Goal: Task Accomplishment & Management: Manage account settings

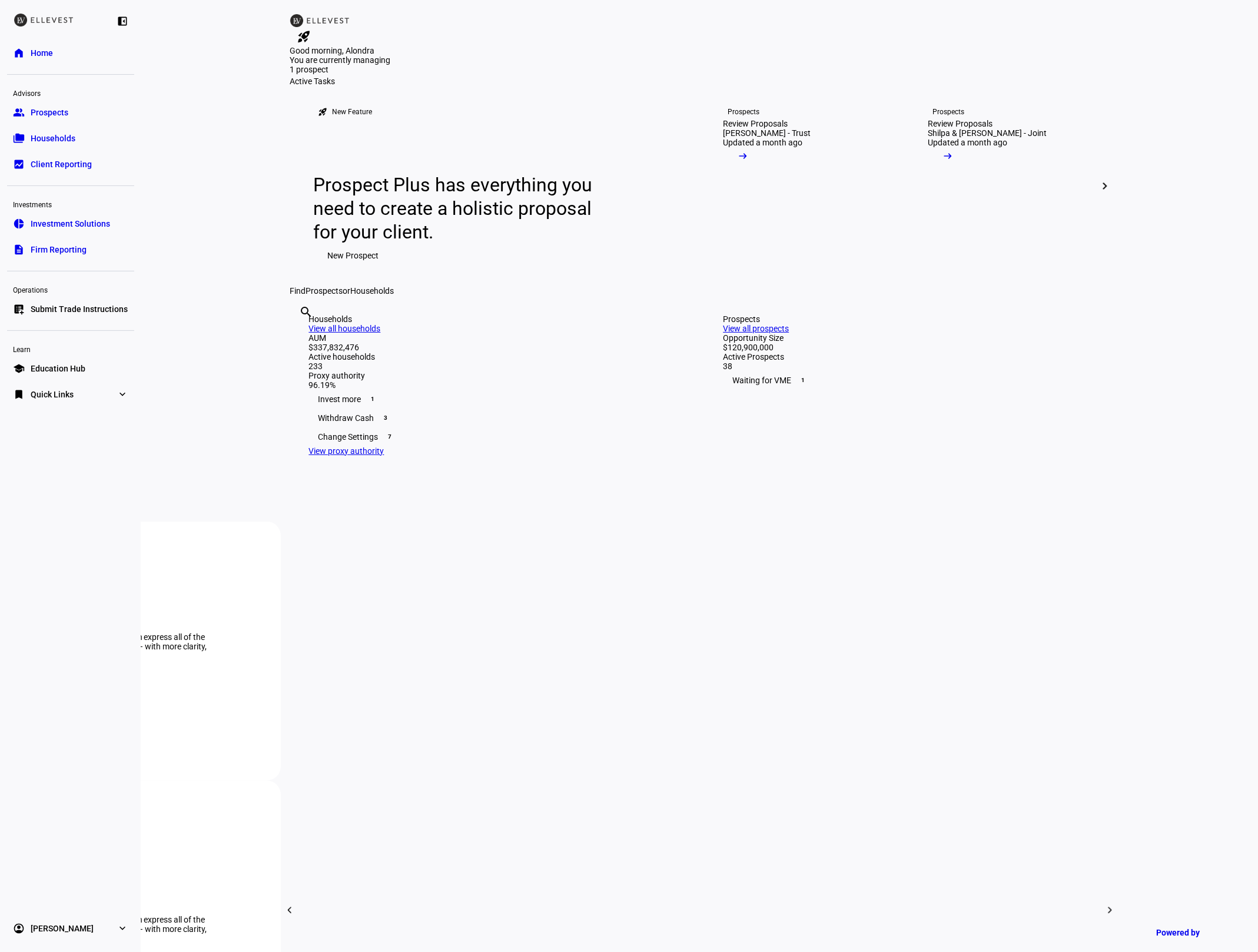
click at [305, 475] on div "Households View all households AUM $337,832,476 Active households 233 Proxy aut…" at bounding box center [493, 386] width 405 height 179
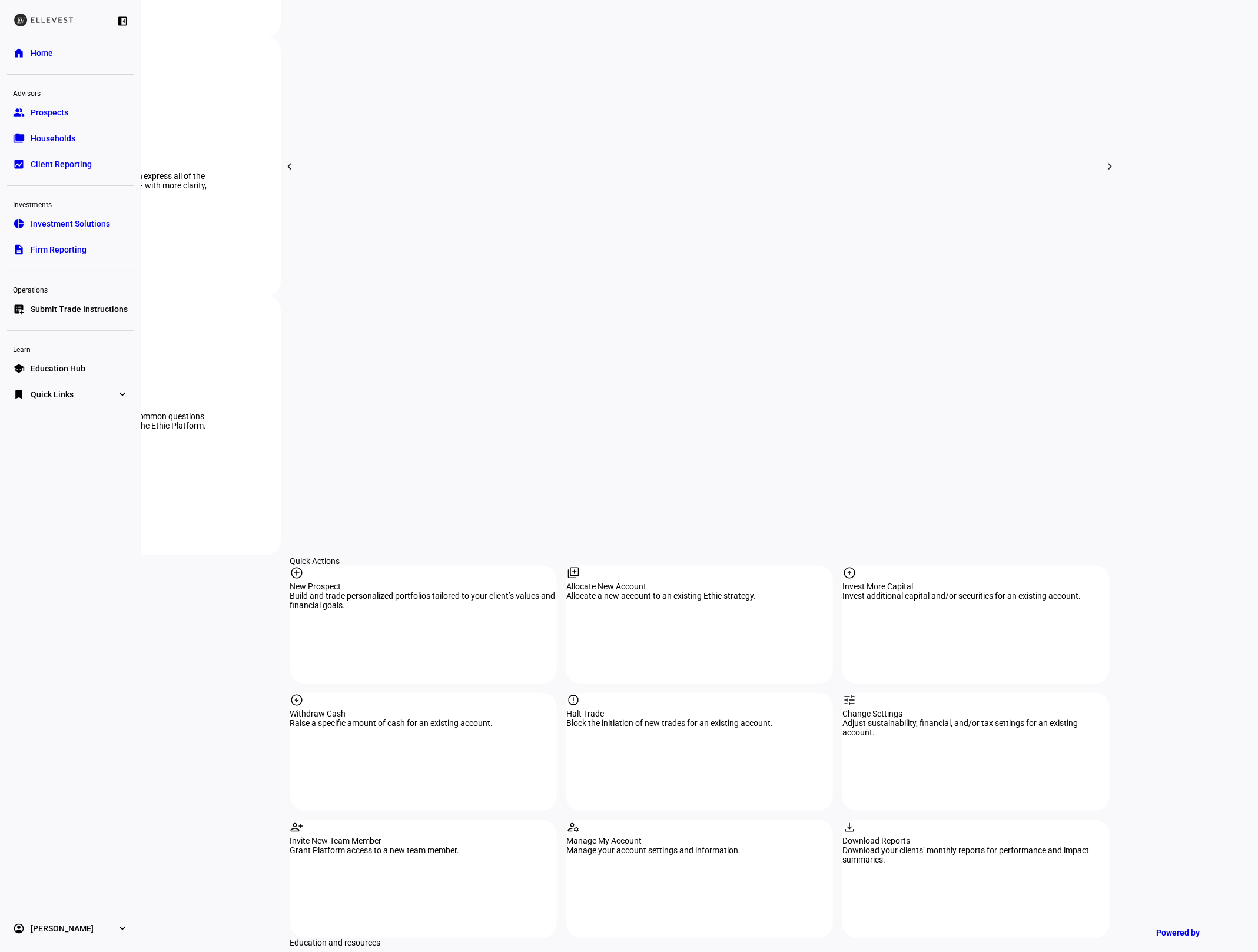
scroll to position [745, 0]
click at [909, 692] on div "tune Change Settings Adjust sustainability, financial, and/or tax settings for …" at bounding box center [976, 751] width 267 height 118
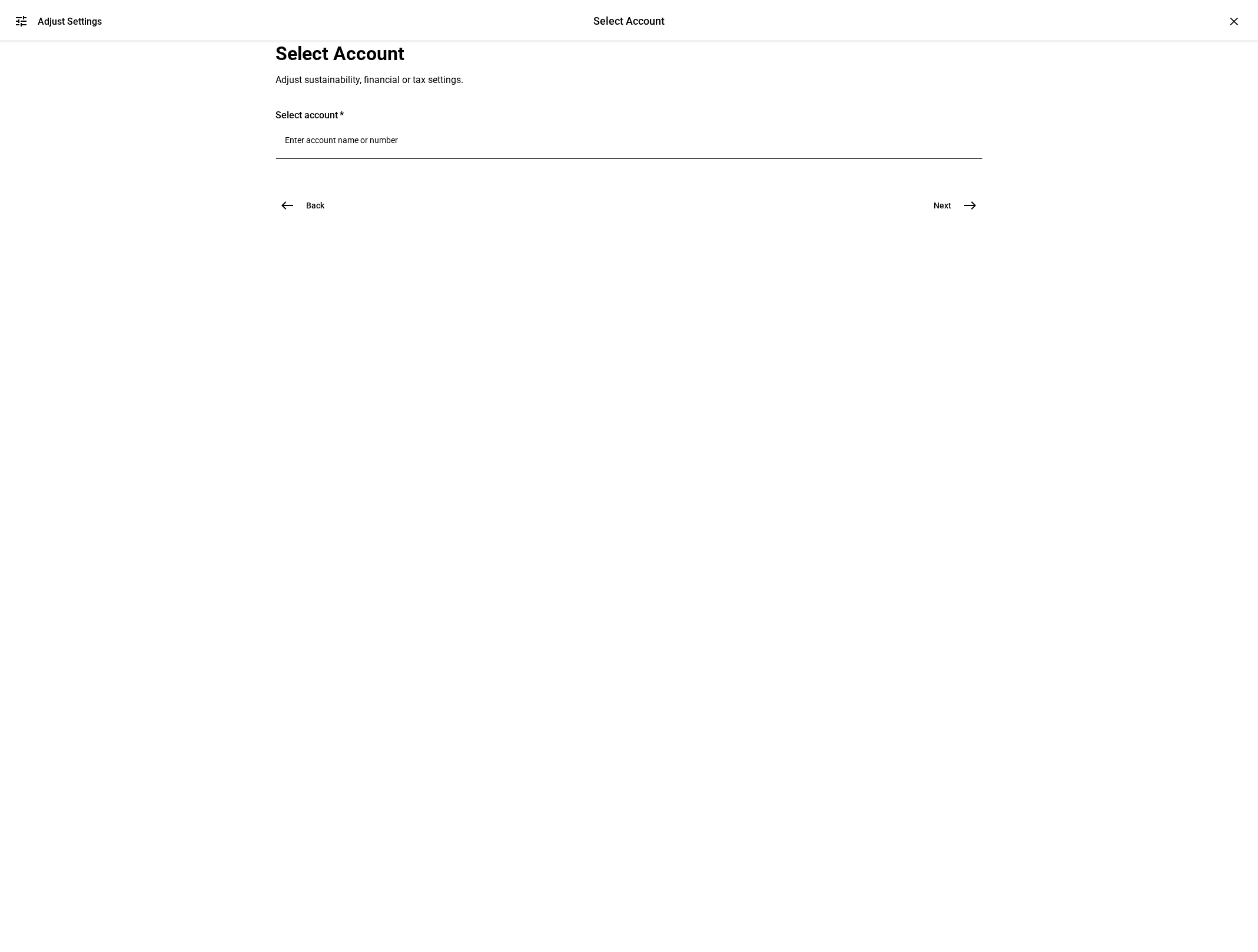
click at [358, 145] on input "Number" at bounding box center [630, 140] width 688 height 9
type input "stratt"
click at [389, 351] on span "[PERSON_NAME] on" at bounding box center [423, 354] width 179 height 14
click at [965, 243] on mat-icon "east" at bounding box center [970, 235] width 14 height 14
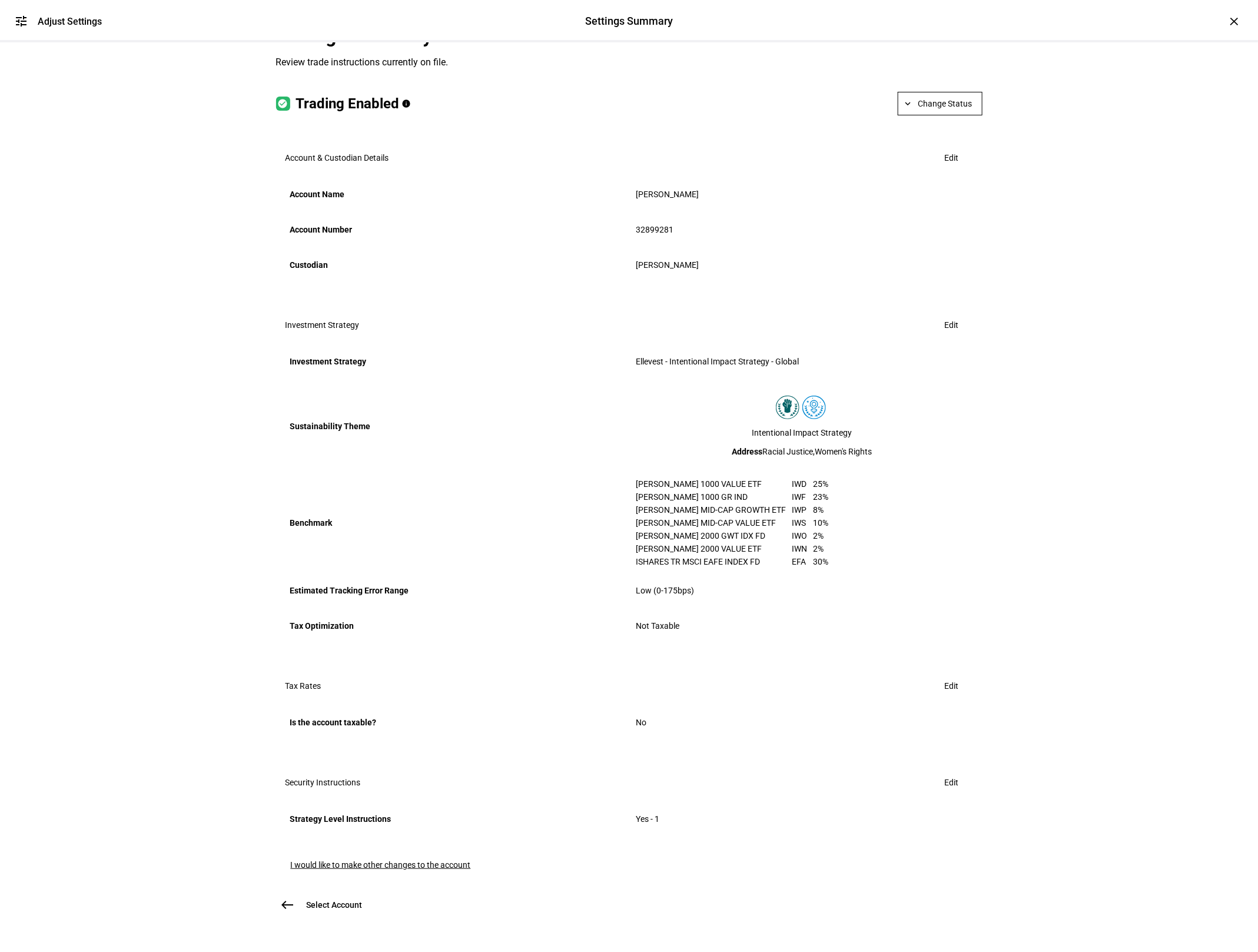
scroll to position [175, 0]
click at [961, 313] on span at bounding box center [952, 325] width 42 height 23
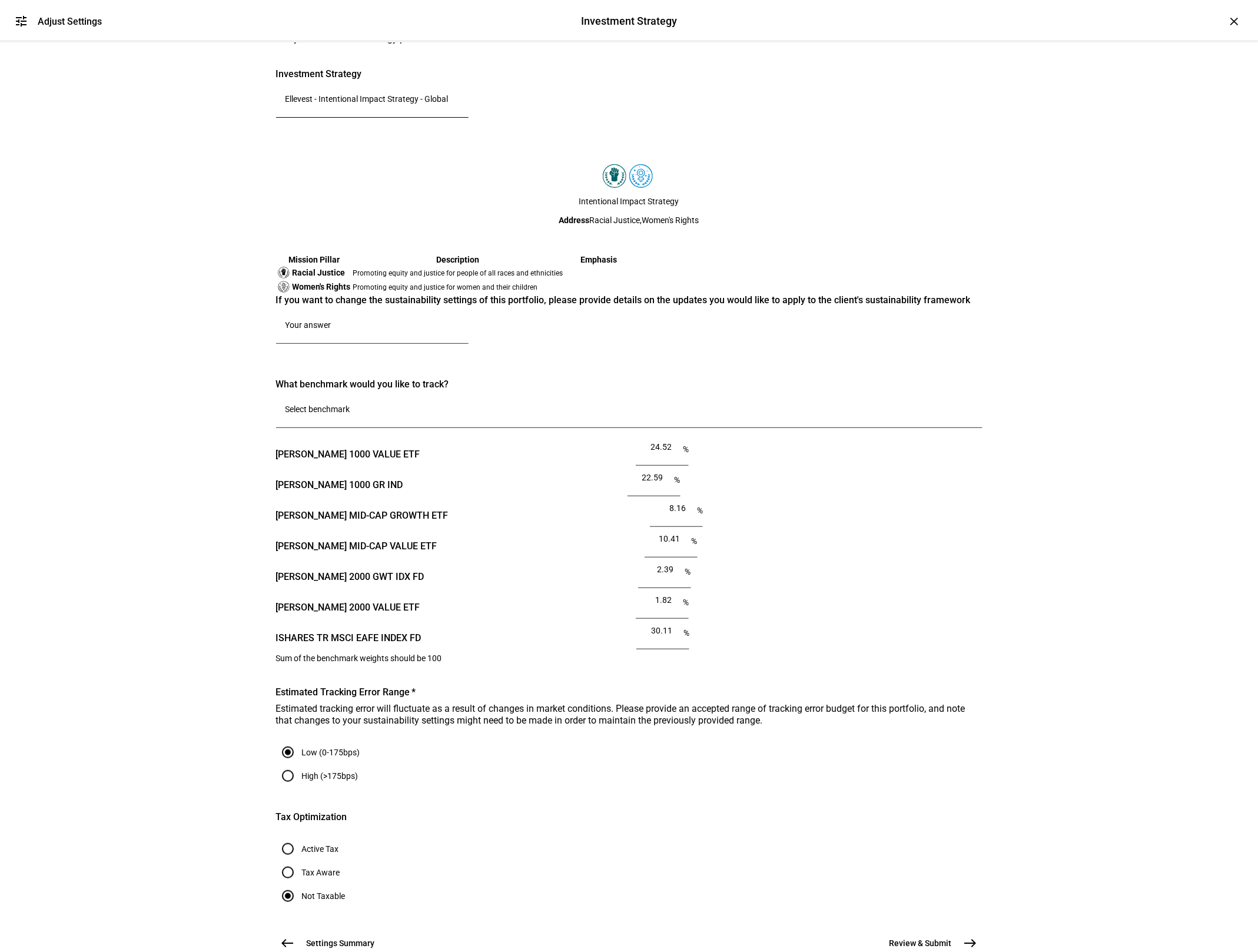
scroll to position [71, 0]
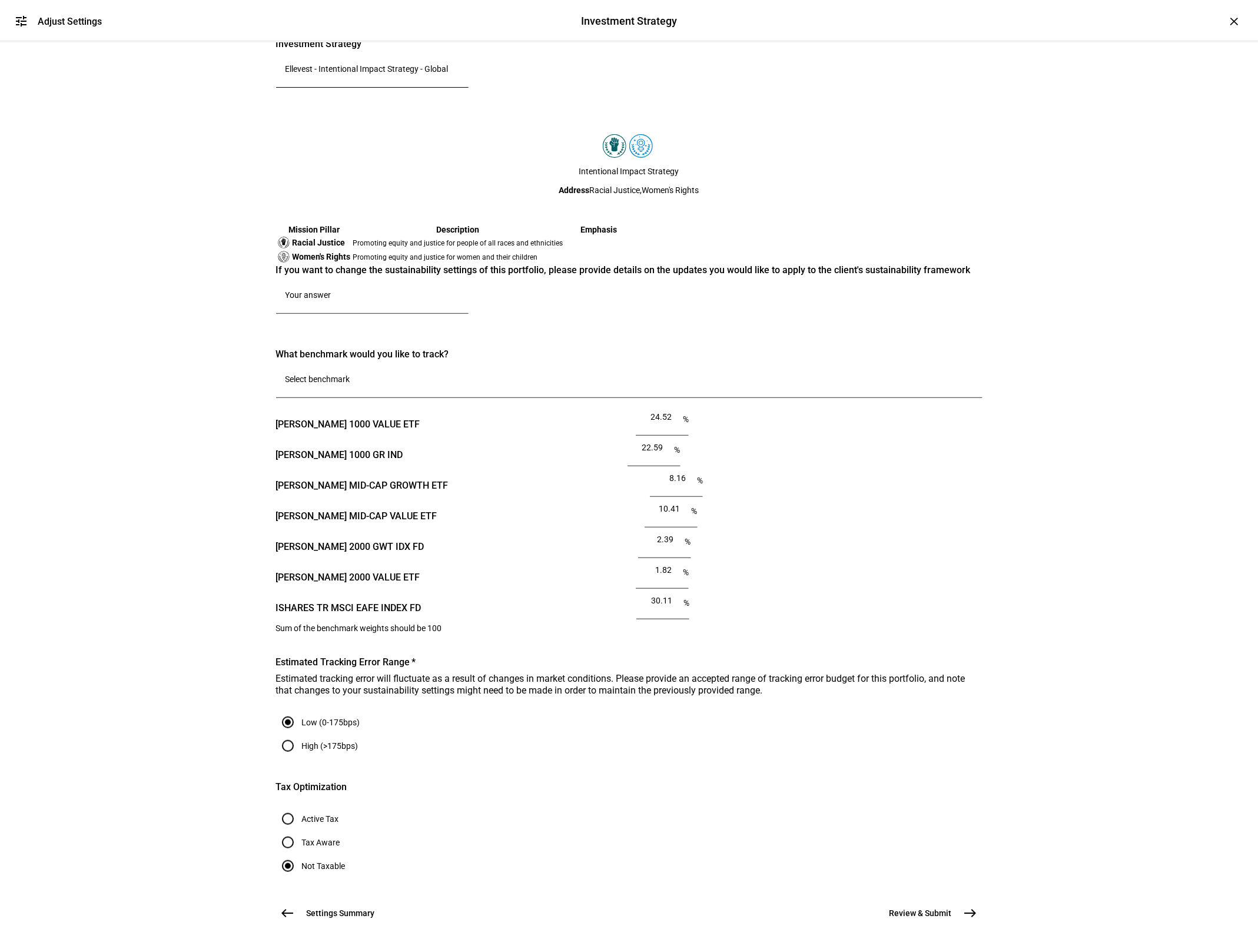
click at [354, 305] on textarea at bounding box center [372, 297] width 173 height 14
paste textarea "Transition to Ellevest Values-Based Strategy"
type textarea "Transition to Ellevest Values-Based Strategy"
click at [238, 590] on div "tune Adjust Settings Investment Strategy Investment Strategy Adjust Settings × …" at bounding box center [629, 476] width 1258 height 952
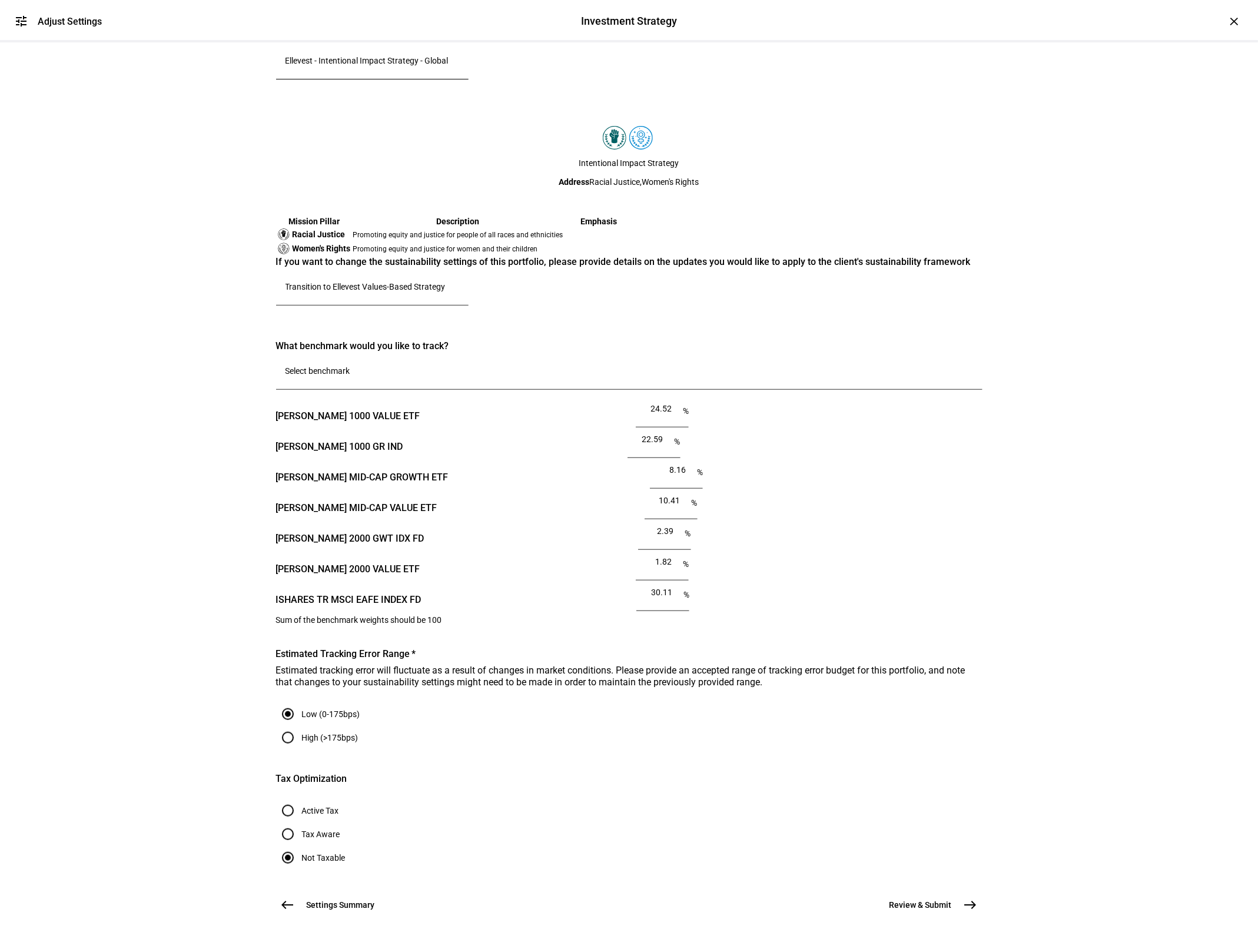
scroll to position [700, 0]
click at [946, 900] on span "Review & Submit" at bounding box center [921, 905] width 63 height 12
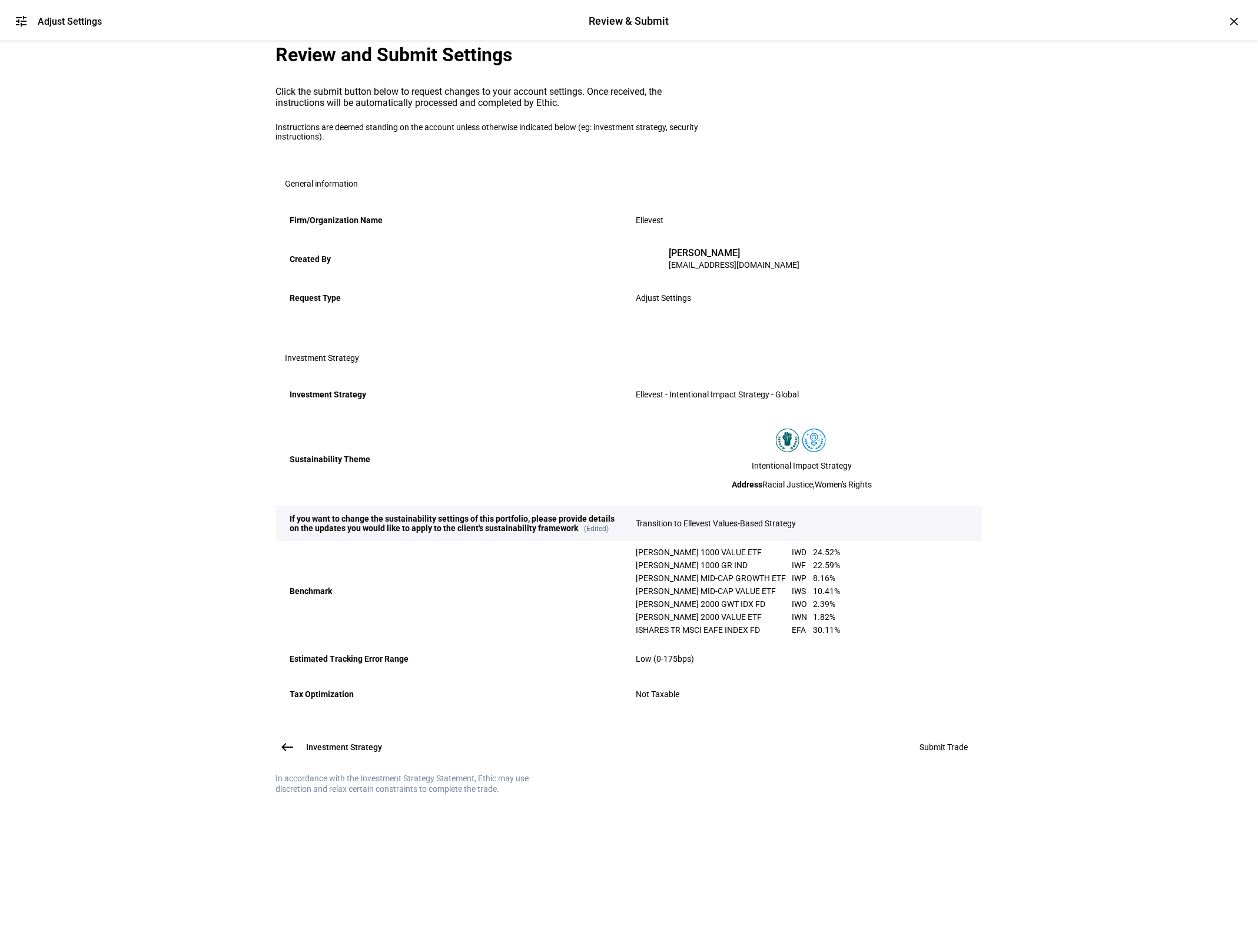
scroll to position [42, 0]
click at [276, 759] on span "west" at bounding box center [288, 747] width 23 height 23
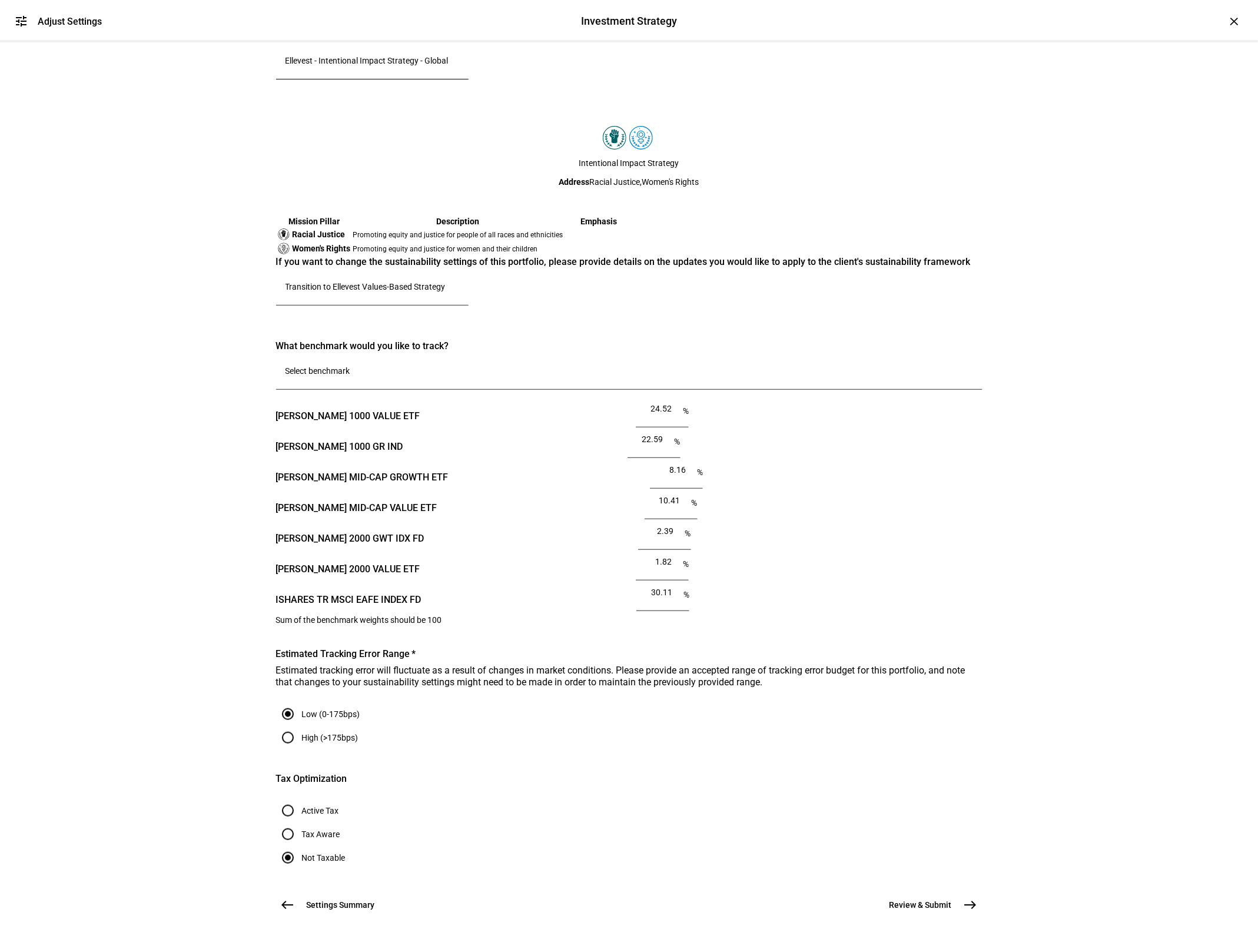
scroll to position [700, 0]
click at [328, 900] on span "Settings Summary" at bounding box center [341, 905] width 69 height 12
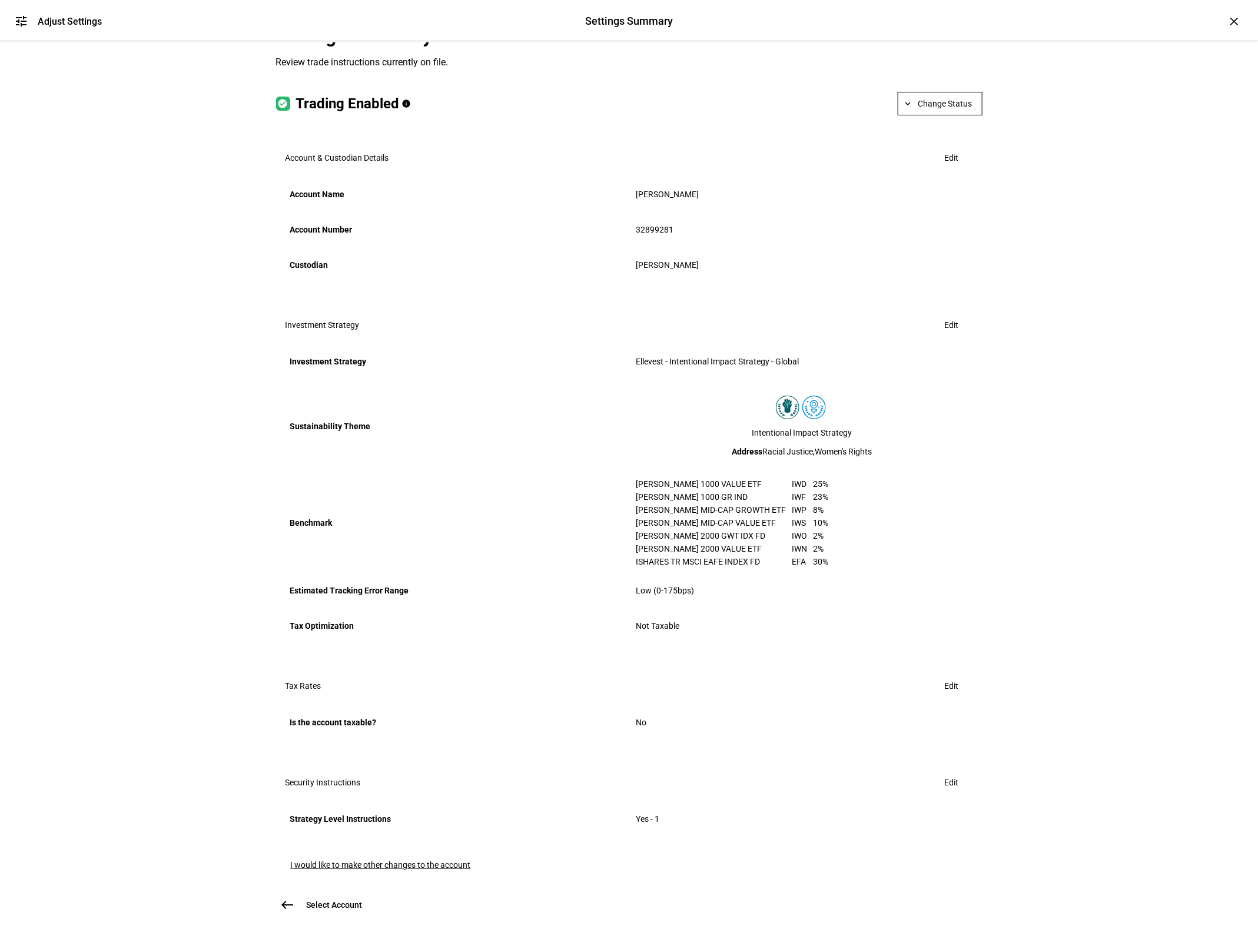
scroll to position [0, 0]
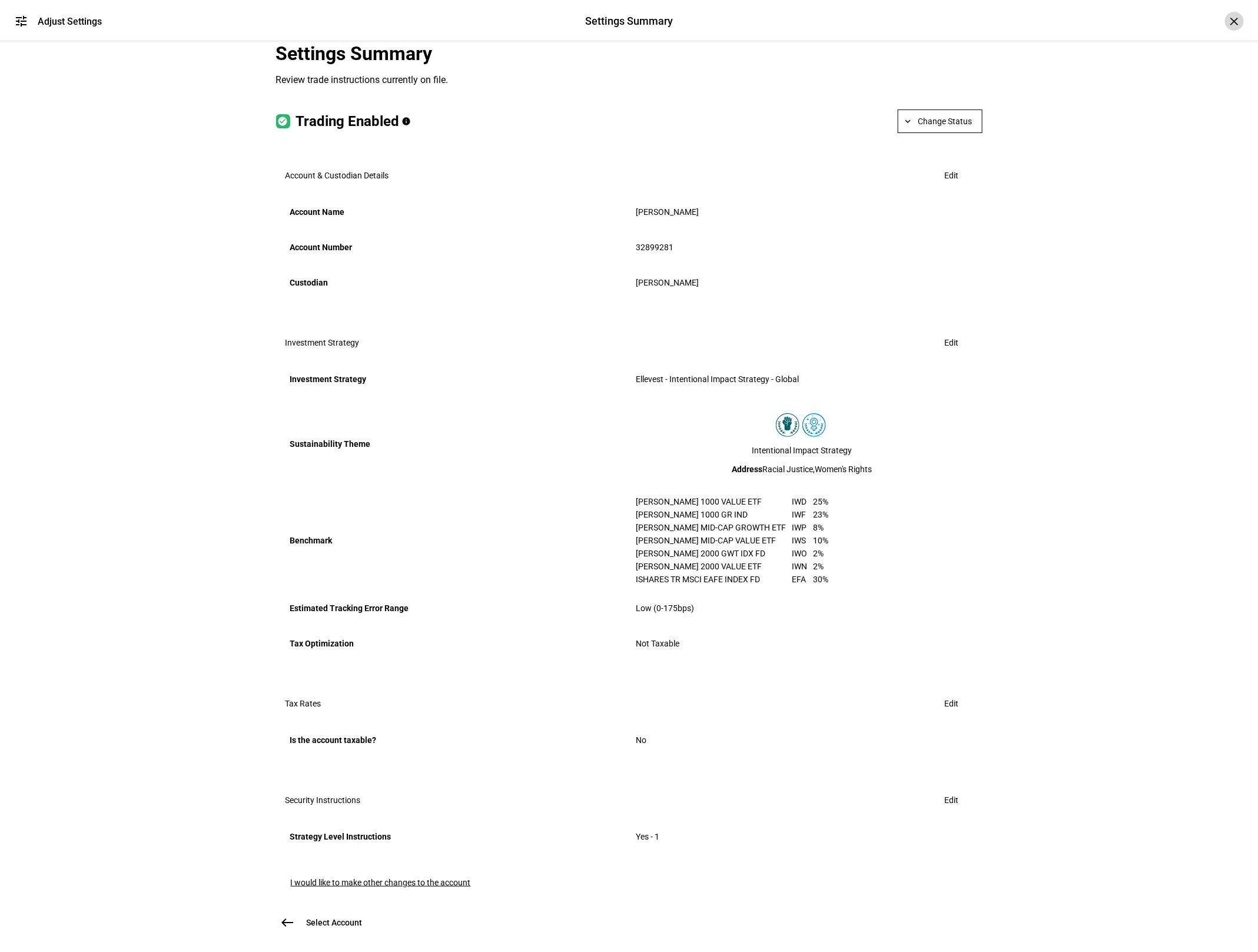
click at [1234, 24] on div "×" at bounding box center [1235, 21] width 19 height 19
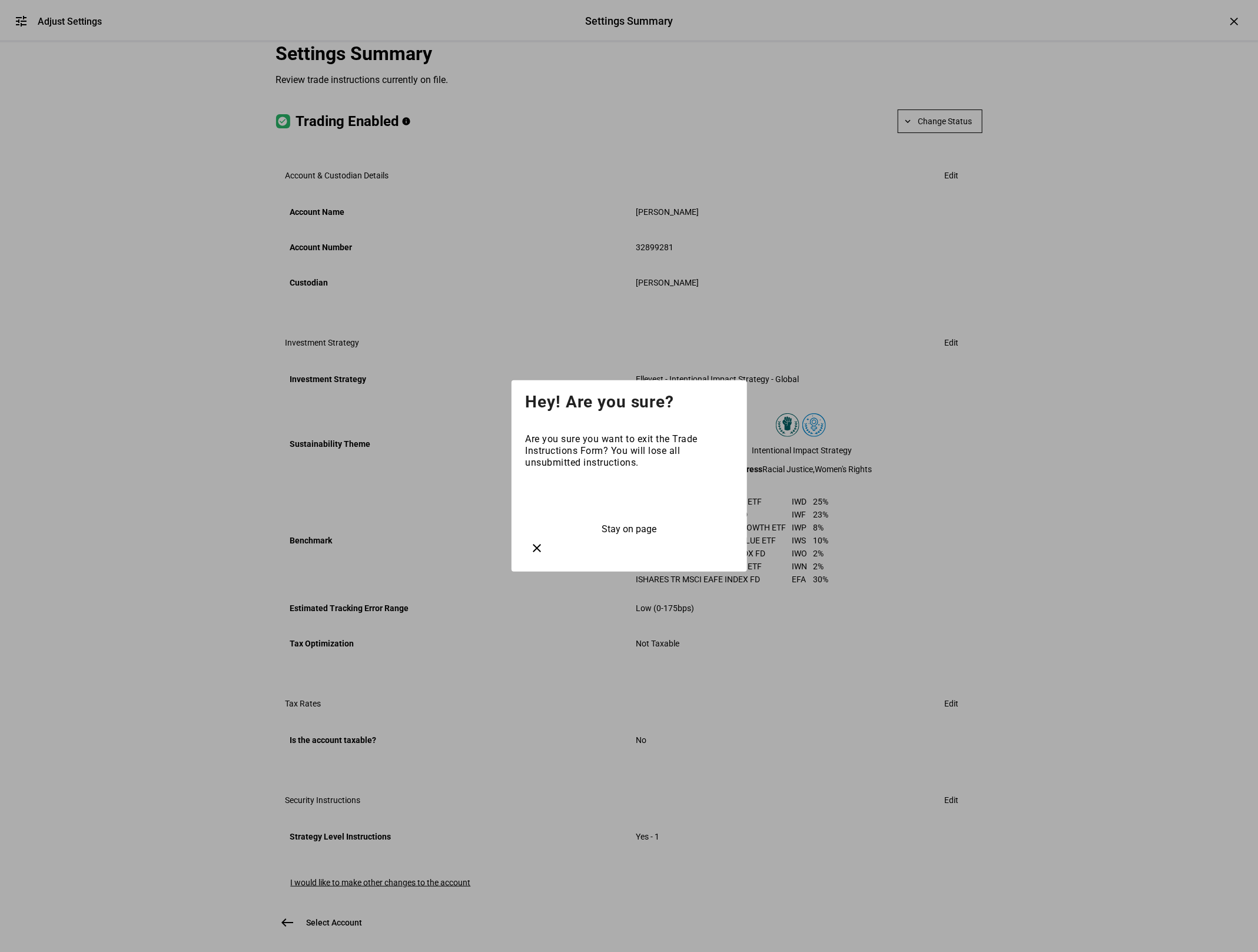
click at [585, 512] on span at bounding box center [629, 499] width 207 height 28
